Goal: Task Accomplishment & Management: Use online tool/utility

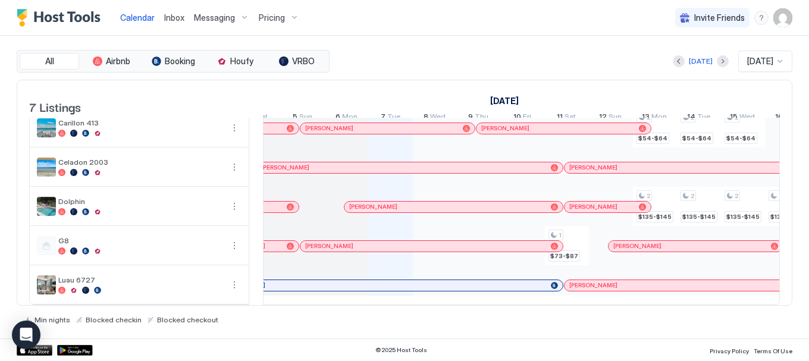
scroll to position [0, 611]
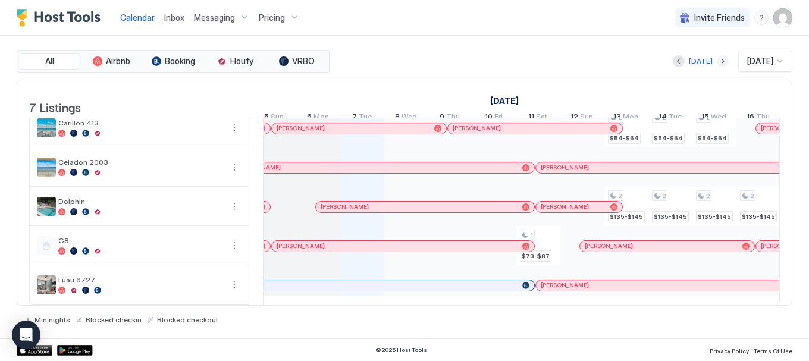
click at [717, 59] on button "Next month" at bounding box center [723, 61] width 12 height 12
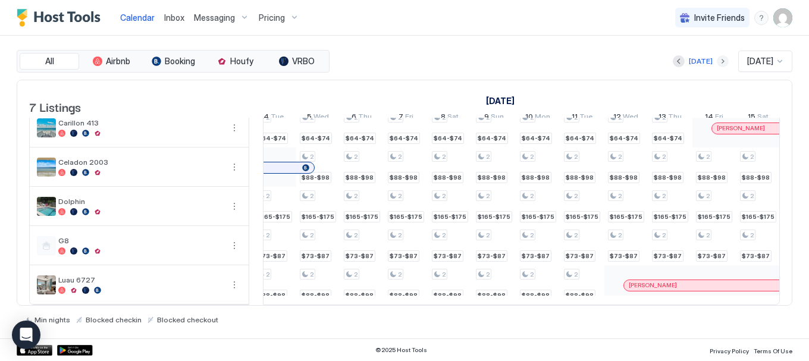
scroll to position [0, 661]
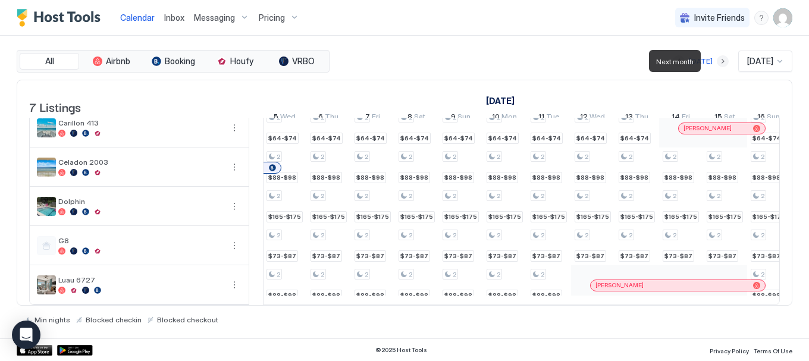
click at [717, 62] on button "Next month" at bounding box center [723, 61] width 12 height 12
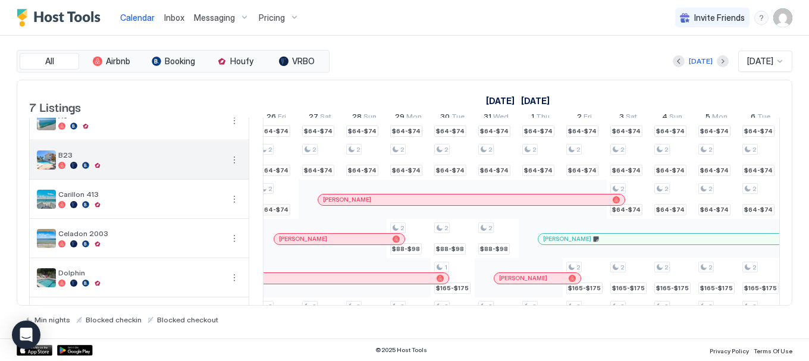
scroll to position [0, 0]
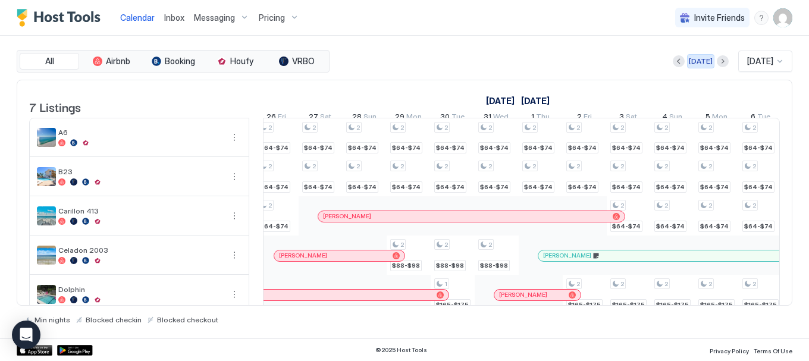
click at [693, 62] on div "[DATE]" at bounding box center [701, 61] width 24 height 11
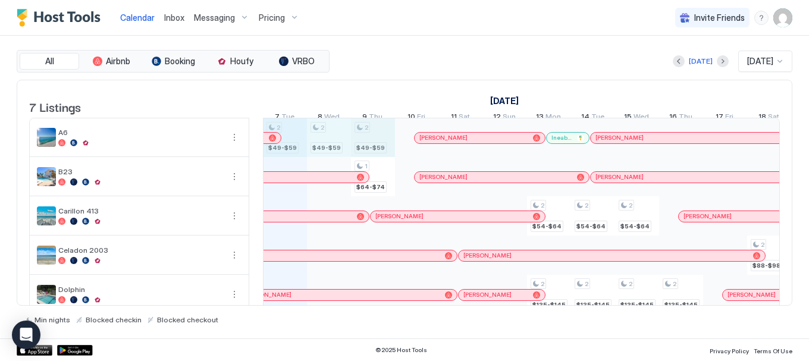
drag, startPoint x: 298, startPoint y: 152, endPoint x: 362, endPoint y: 155, distance: 64.4
click at [370, 156] on div "2 $49-$59 2 $49-$59 2 $49-$59 1 $64-$74 1 $73-$87 2 $54-$64 2 $135-$145 2 $54-$…" at bounding box center [747, 255] width 2290 height 274
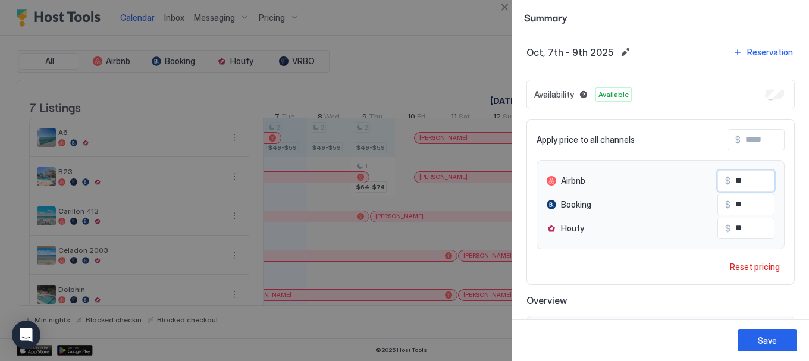
click at [702, 179] on div "Airbnb $ **" at bounding box center [661, 180] width 228 height 21
type input "**"
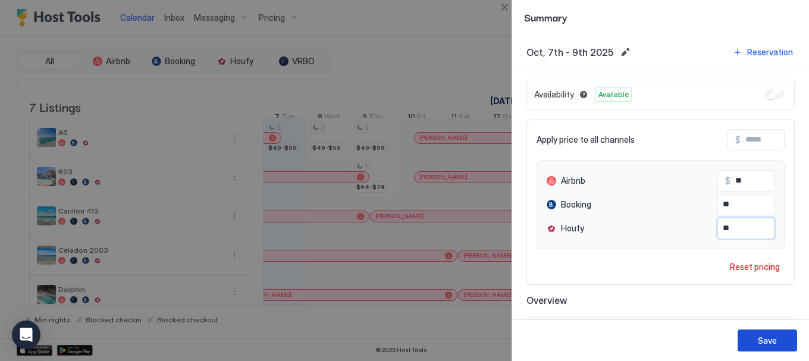
click at [777, 340] on div "Save" at bounding box center [767, 340] width 19 height 12
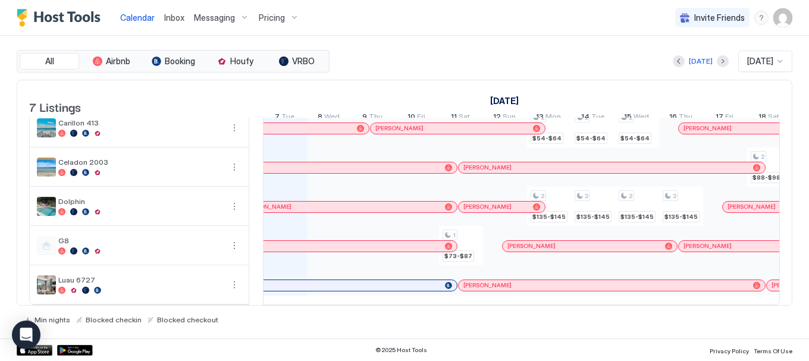
scroll to position [0, 0]
